Goal: Information Seeking & Learning: Learn about a topic

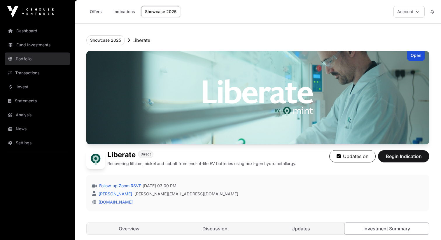
click at [32, 58] on link "Portfolio" at bounding box center [37, 59] width 65 height 13
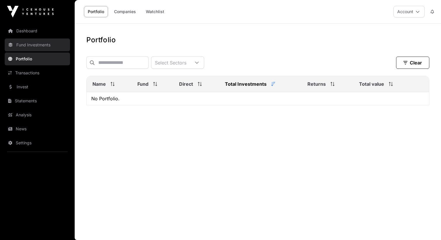
click at [32, 41] on link "Fund Investments" at bounding box center [37, 45] width 65 height 13
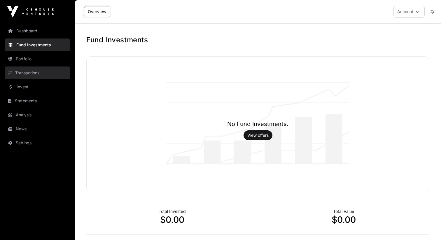
click at [41, 72] on link "Transactions" at bounding box center [37, 73] width 65 height 13
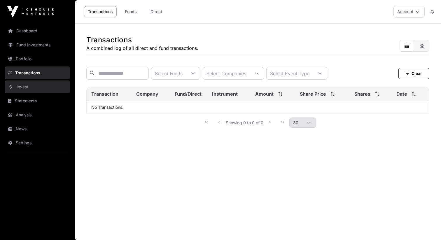
click at [43, 88] on link "Invest" at bounding box center [37, 87] width 65 height 13
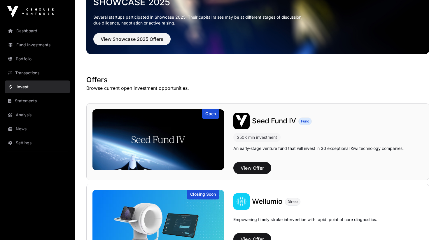
scroll to position [39, 0]
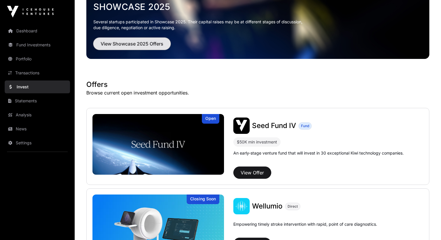
click at [150, 49] on button "View Showcase 2025 Offers" at bounding box center [131, 44] width 77 height 12
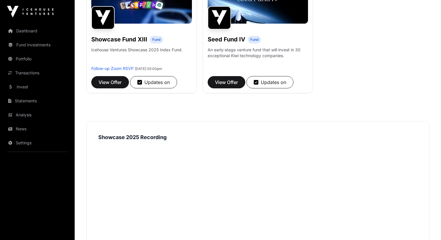
scroll to position [507, 0]
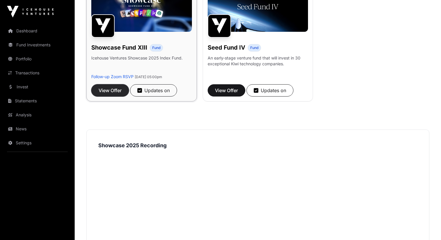
click at [108, 92] on span "View Offer" at bounding box center [110, 90] width 23 height 7
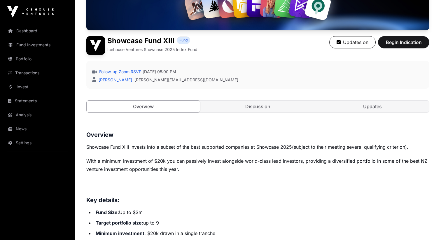
scroll to position [151, 0]
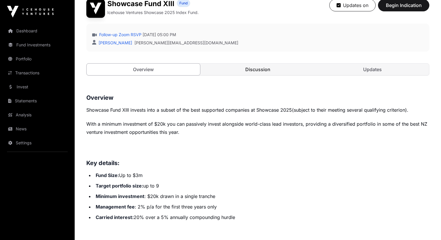
click at [224, 69] on link "Discussion" at bounding box center [258, 70] width 114 height 12
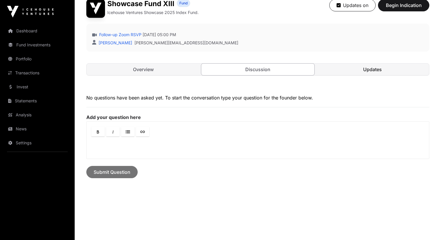
click at [352, 69] on link "Updates" at bounding box center [373, 70] width 114 height 12
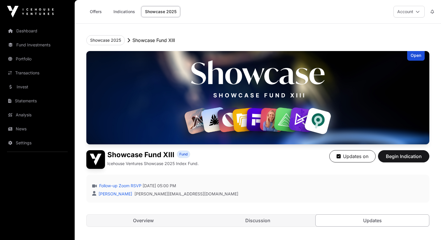
scroll to position [130, 0]
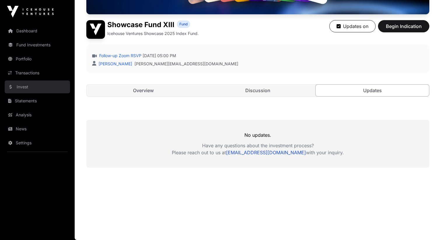
click at [42, 86] on link "Invest" at bounding box center [37, 87] width 65 height 13
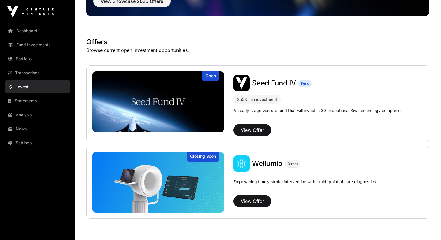
scroll to position [104, 0]
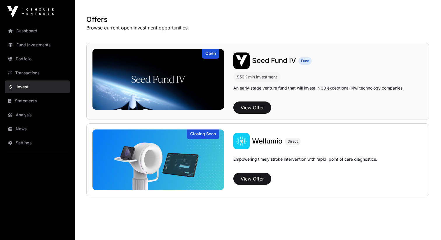
click at [187, 71] on img at bounding box center [159, 79] width 132 height 61
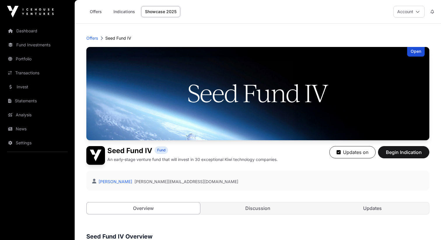
click at [176, 98] on img at bounding box center [257, 93] width 343 height 93
click at [35, 58] on link "Portfolio" at bounding box center [37, 59] width 65 height 13
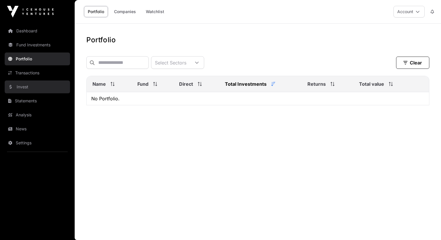
click at [35, 87] on link "Invest" at bounding box center [37, 87] width 65 height 13
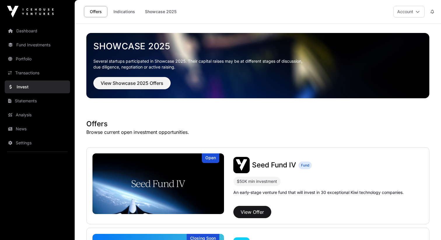
click at [149, 64] on p "Several startups participated in Showcase 2025. Their capital raises may be at …" at bounding box center [257, 64] width 329 height 12
click at [147, 81] on span "View Showcase 2025 Offers" at bounding box center [132, 83] width 63 height 7
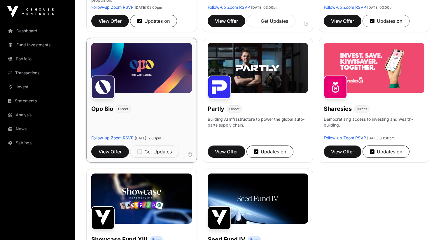
scroll to position [314, 0]
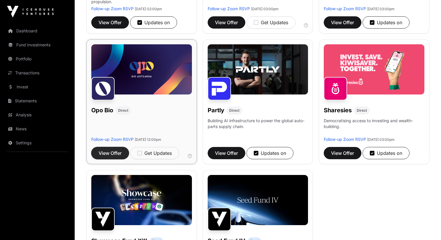
click at [115, 154] on span "View Offer" at bounding box center [110, 153] width 23 height 7
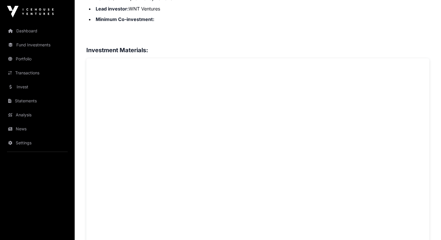
scroll to position [392, 0]
